Goal: Find specific page/section: Find specific page/section

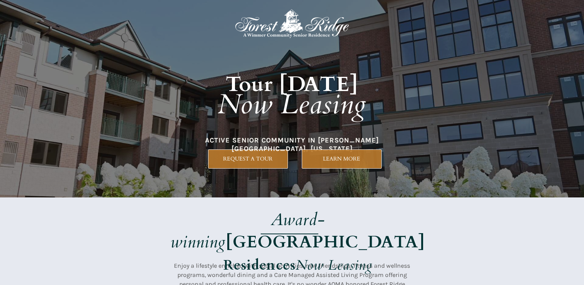
click at [103, 111] on div at bounding box center [292, 98] width 584 height 197
click at [382, 123] on h1 "Tour [DATE] Now Leasing" at bounding box center [292, 87] width 329 height 111
click at [252, 107] on em "Now Leasing" at bounding box center [292, 104] width 149 height 37
click at [317, 200] on div at bounding box center [292, 255] width 360 height 116
click at [459, 97] on div at bounding box center [292, 98] width 360 height 197
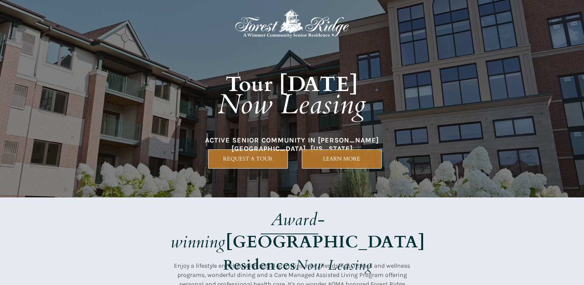
click at [459, 97] on div at bounding box center [292, 98] width 360 height 197
click at [579, 214] on div at bounding box center [292, 255] width 584 height 116
click at [461, 81] on div at bounding box center [292, 98] width 360 height 197
